Goal: Task Accomplishment & Management: Manage account settings

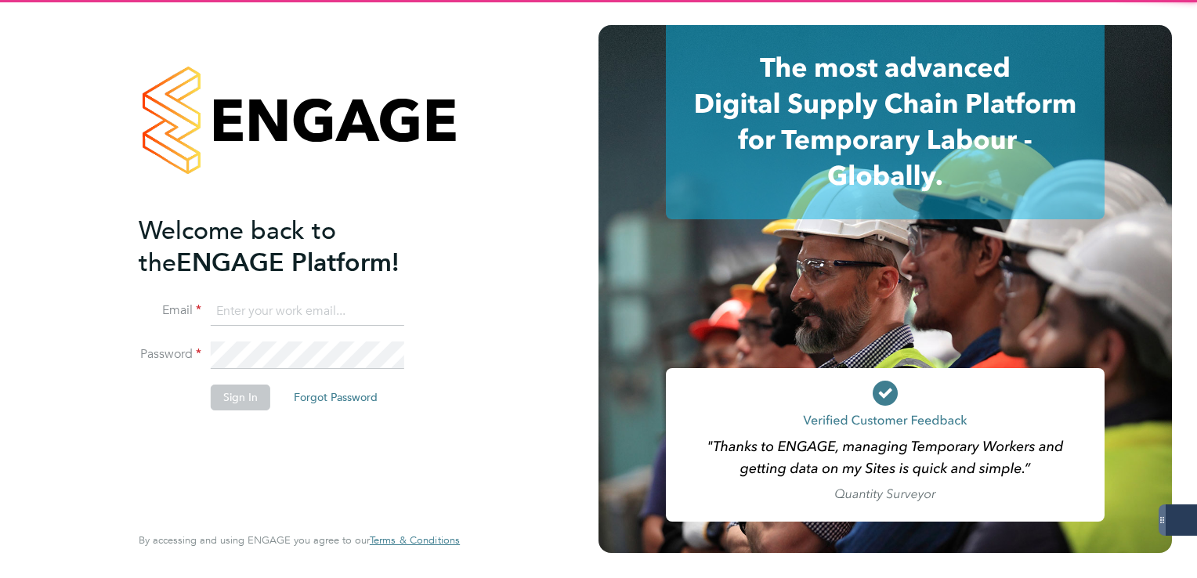
click at [252, 299] on input at bounding box center [308, 312] width 194 height 28
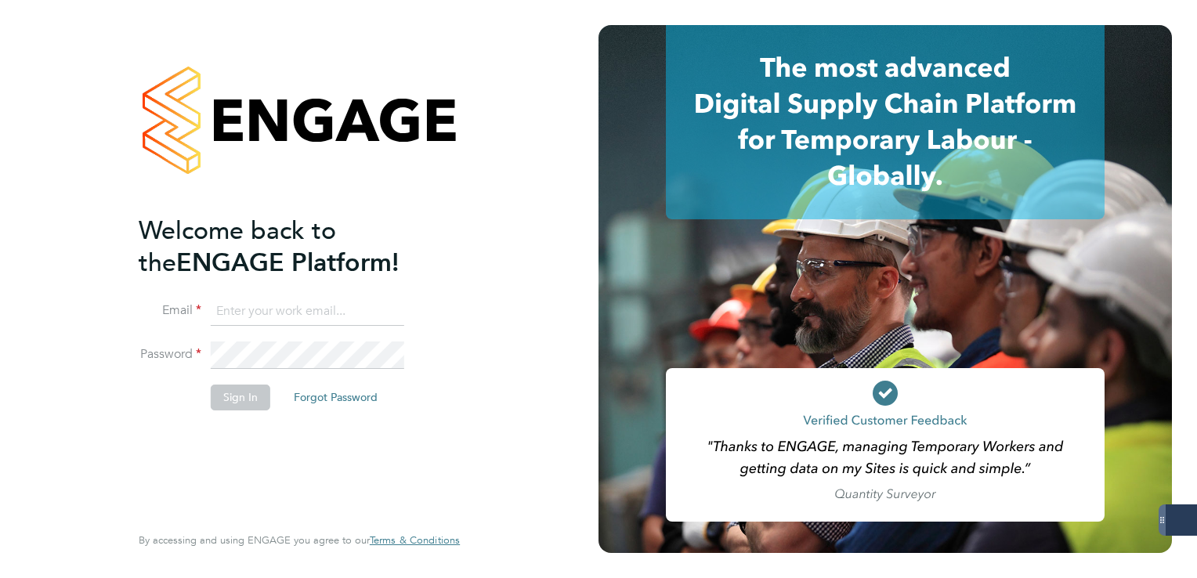
type input "lee.clayton@servicecare.org.uk"
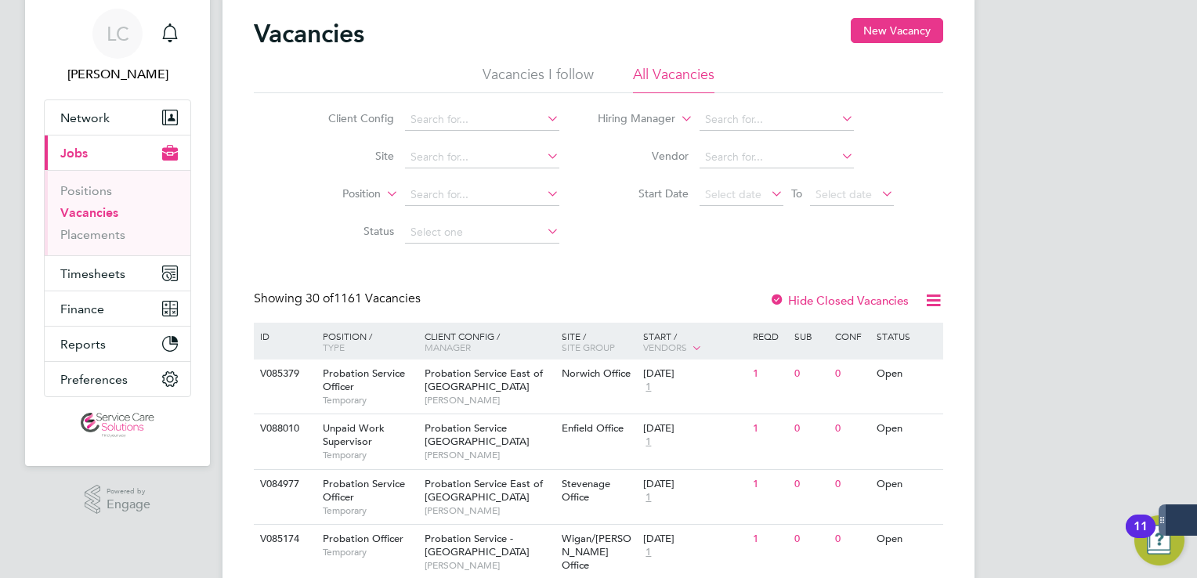
scroll to position [78, 0]
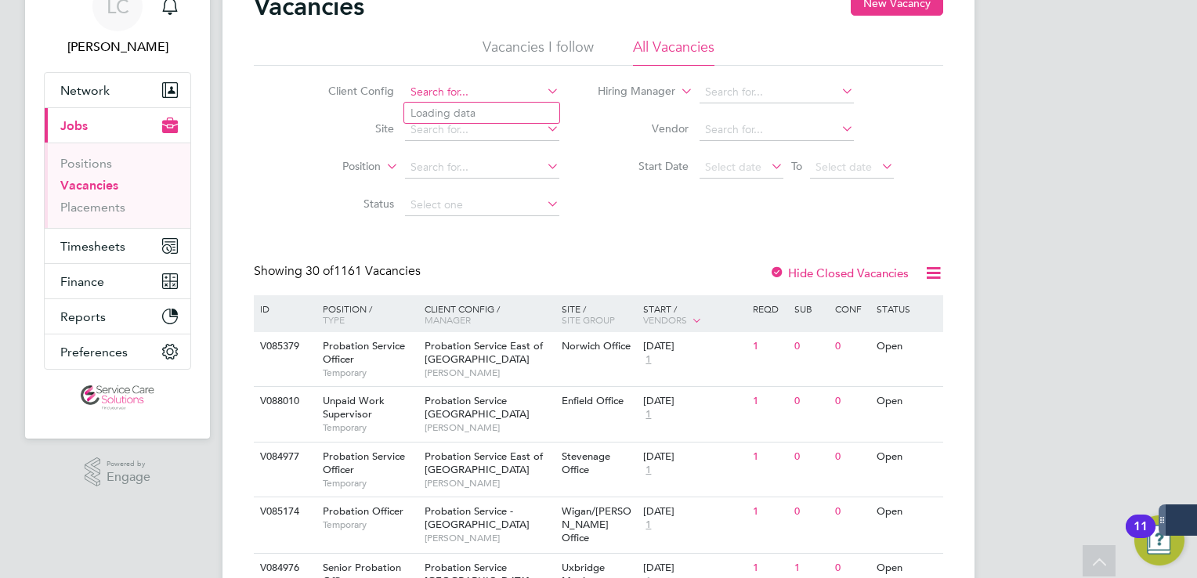
click at [467, 89] on input at bounding box center [482, 92] width 154 height 22
click at [472, 117] on li "Der byshire NHS Trust" at bounding box center [481, 113] width 155 height 21
type input "Derbyshire NHS Trust"
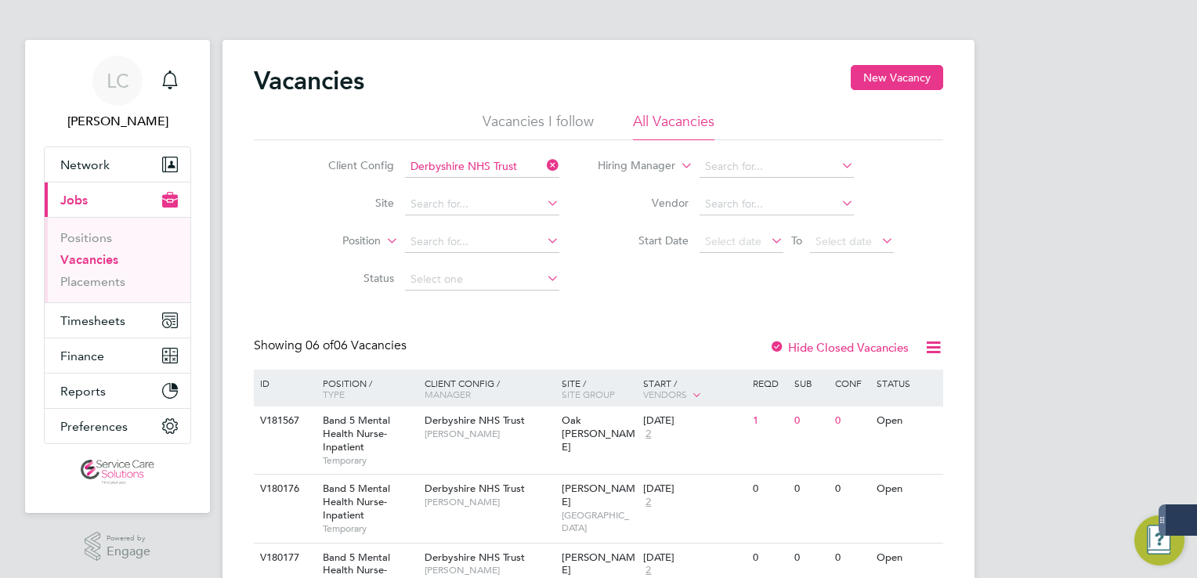
scroll to position [78, 0]
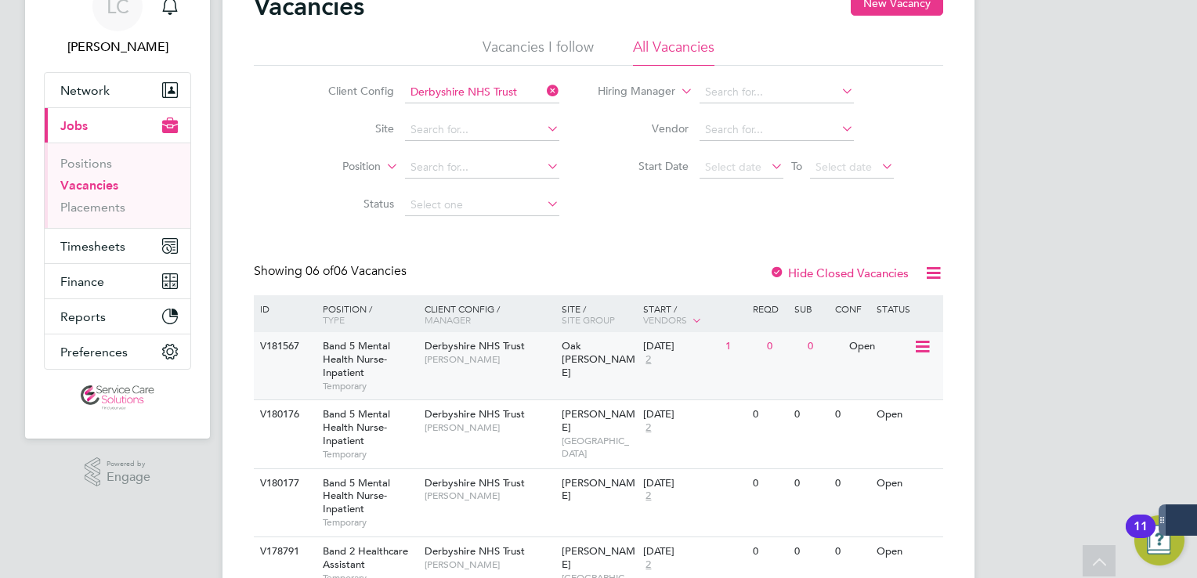
click at [730, 364] on div "V181567 Band 5 Mental Health Nurse-Inpatient Temporary Derbyshire NHS Trust [PE…" at bounding box center [599, 365] width 690 height 67
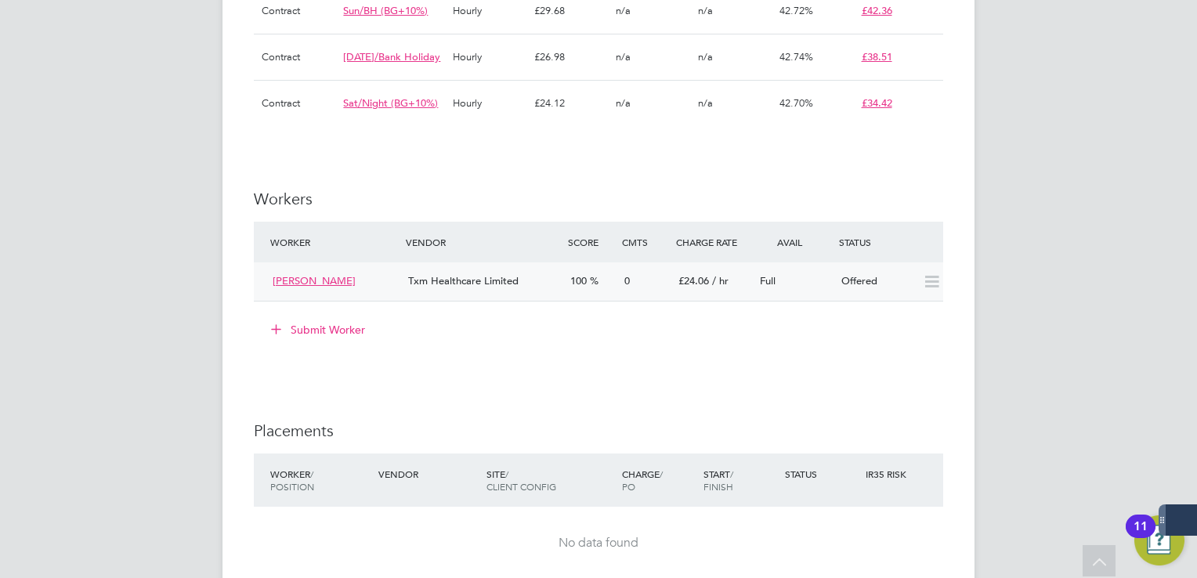
click at [930, 288] on icon at bounding box center [932, 282] width 20 height 13
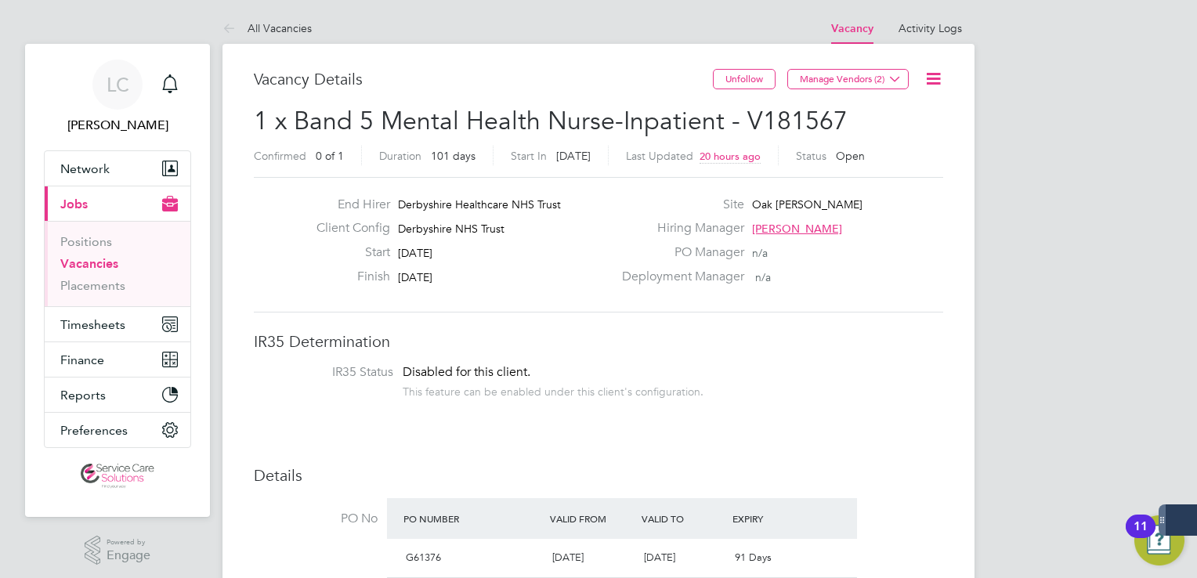
click at [545, 77] on h3 "Vacancy Details" at bounding box center [483, 79] width 459 height 20
click at [942, 73] on icon at bounding box center [934, 79] width 20 height 20
click at [878, 110] on li "Edit Vacancy" at bounding box center [895, 116] width 91 height 22
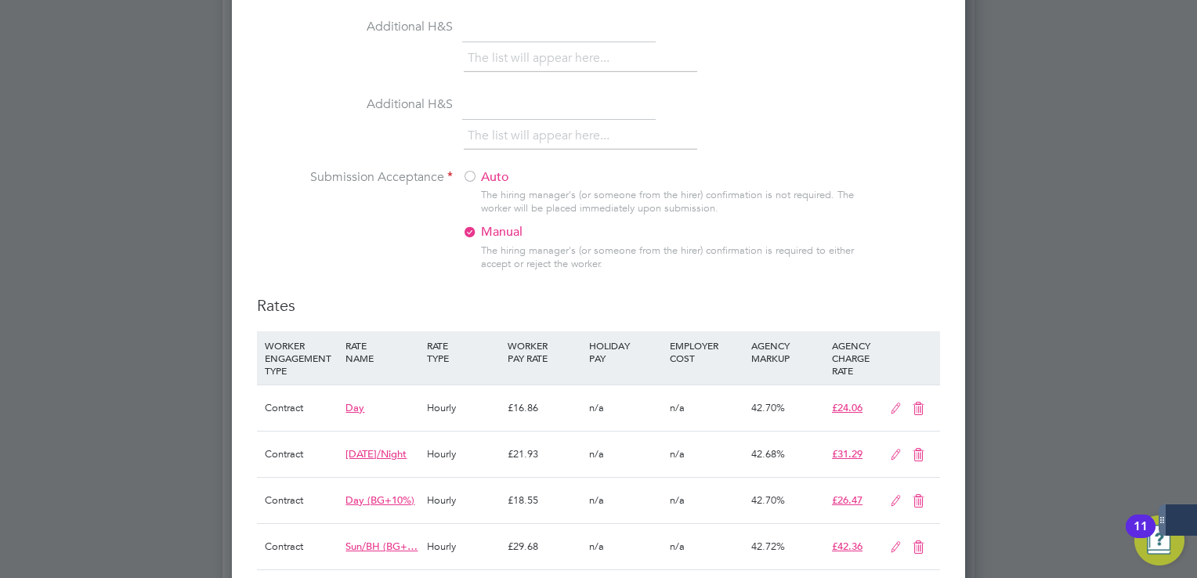
click at [496, 153] on li "Additional H&S The list will appear here..." at bounding box center [598, 131] width 683 height 78
click at [498, 169] on label "Auto" at bounding box center [560, 177] width 196 height 16
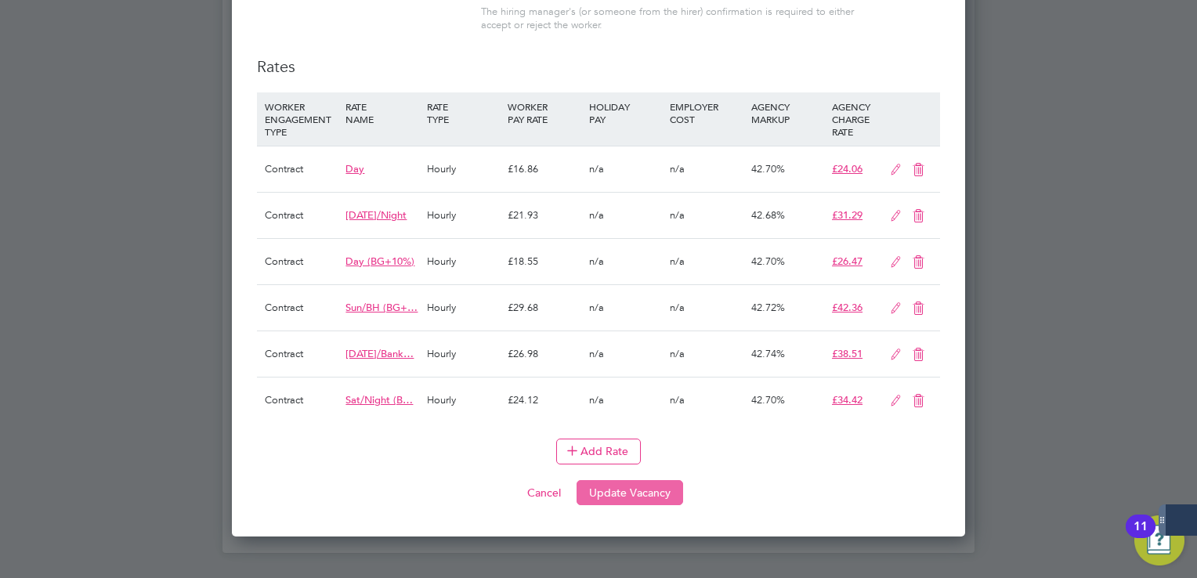
click at [626, 480] on button "Update Vacancy" at bounding box center [630, 492] width 107 height 25
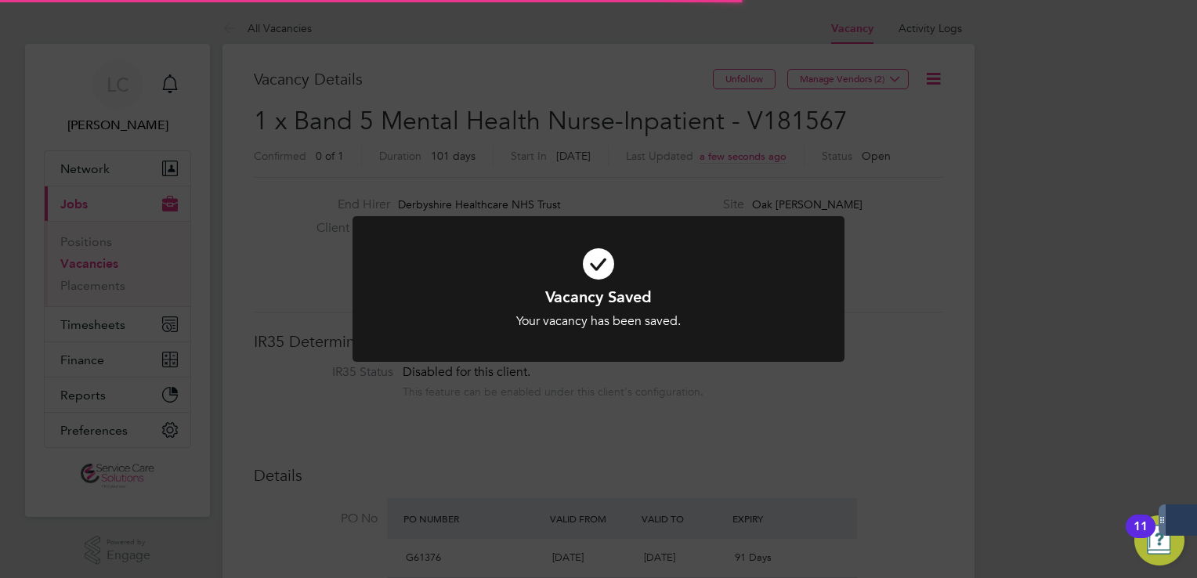
click at [1006, 105] on div "Vacancy Saved Your vacancy has been saved. Cancel Okay" at bounding box center [598, 289] width 1197 height 578
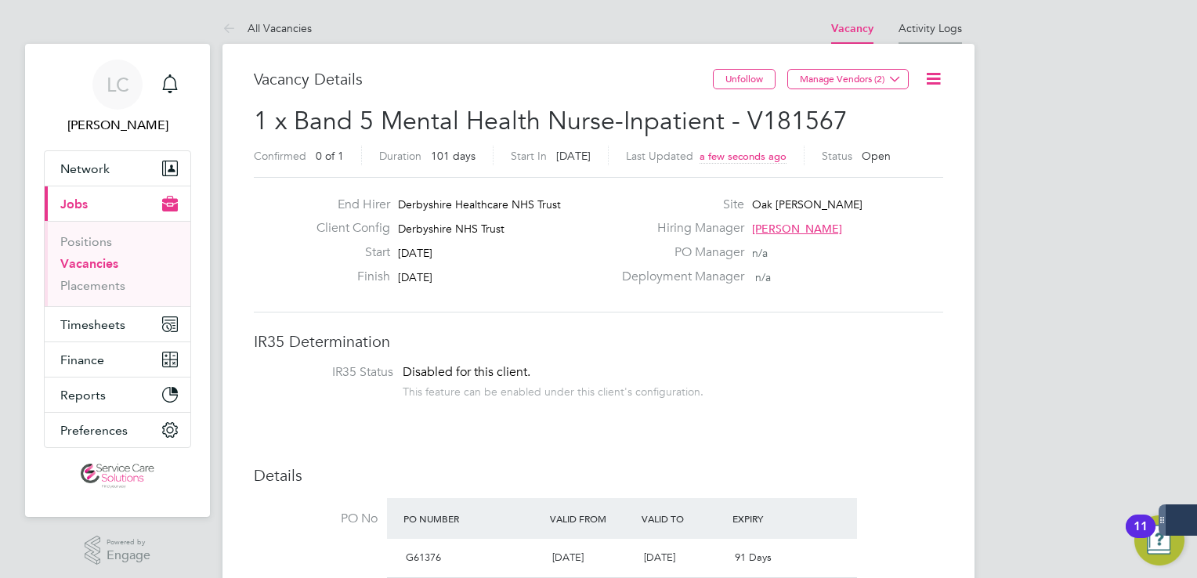
click at [929, 21] on link "Activity Logs" at bounding box center [930, 28] width 63 height 14
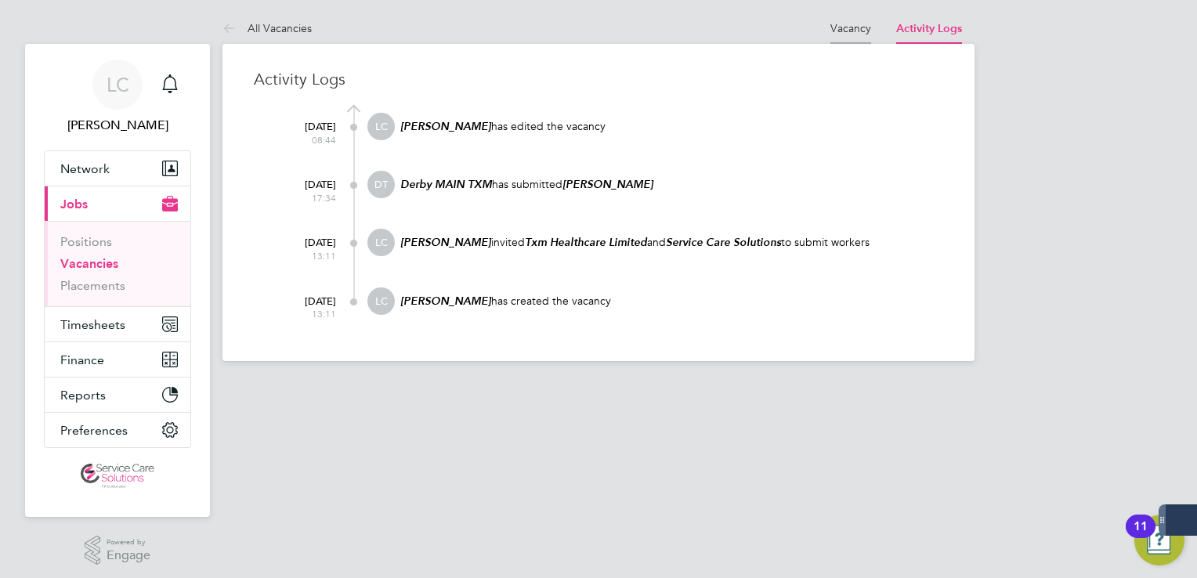
click at [845, 31] on link "Vacancy" at bounding box center [851, 28] width 41 height 14
